Goal: Task Accomplishment & Management: Complete application form

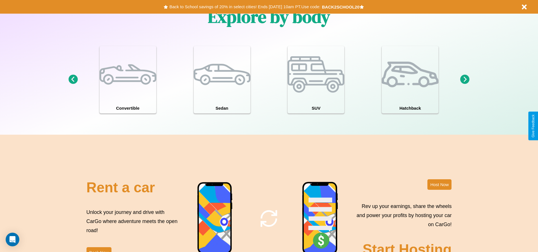
scroll to position [618, 0]
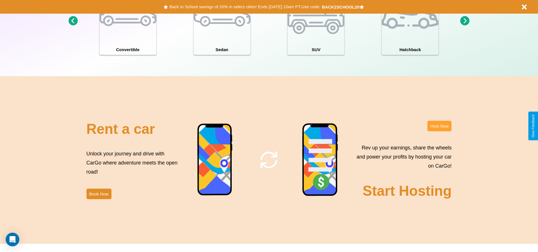
click at [439, 126] on button "Host Now" at bounding box center [440, 126] width 24 height 10
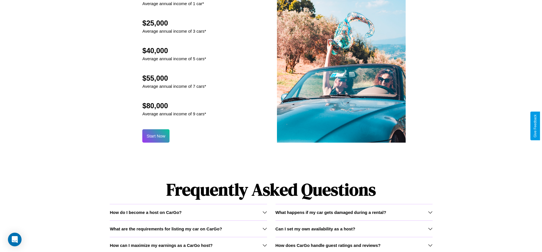
scroll to position [557, 0]
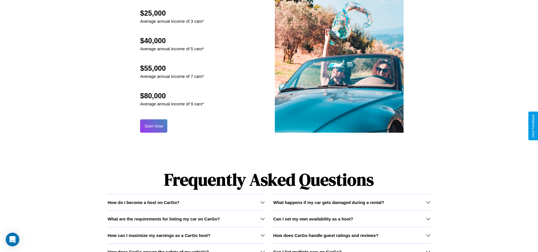
click at [154, 126] on button "Start Now" at bounding box center [153, 125] width 27 height 13
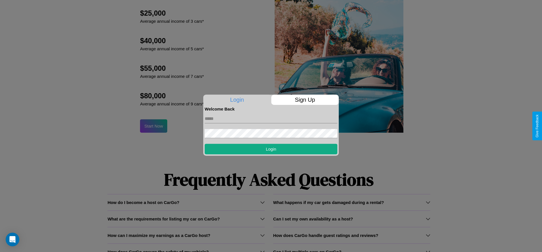
click at [305, 100] on p "Sign Up" at bounding box center [305, 99] width 68 height 10
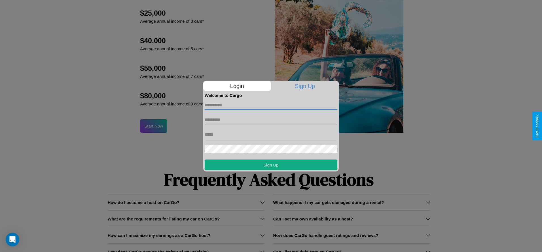
click at [271, 105] on input "text" at bounding box center [271, 104] width 133 height 9
type input "*******"
click at [271, 119] on input "text" at bounding box center [271, 119] width 133 height 9
type input "*******"
click at [271, 134] on input "text" at bounding box center [271, 134] width 133 height 9
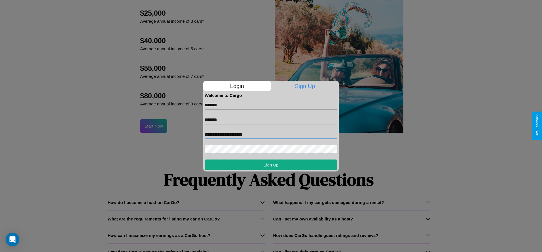
type input "**********"
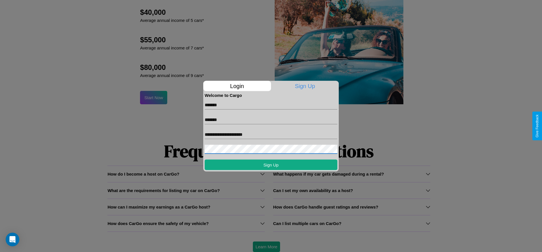
click at [266, 246] on div at bounding box center [271, 126] width 542 height 252
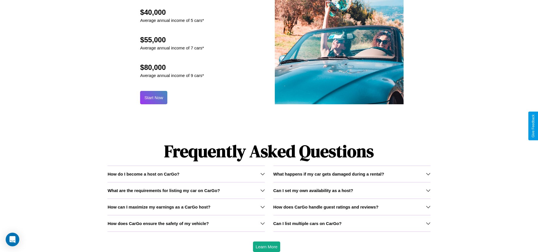
click at [154, 97] on button "Start Now" at bounding box center [153, 97] width 27 height 13
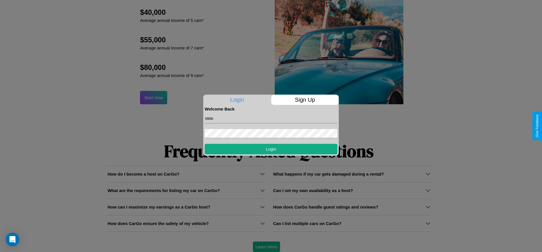
scroll to position [0, 0]
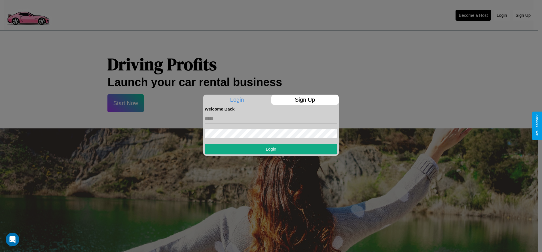
click at [473, 15] on div at bounding box center [271, 126] width 542 height 252
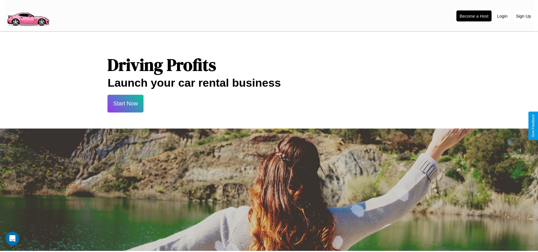
scroll to position [557, 0]
